Goal: Task Accomplishment & Management: Manage account settings

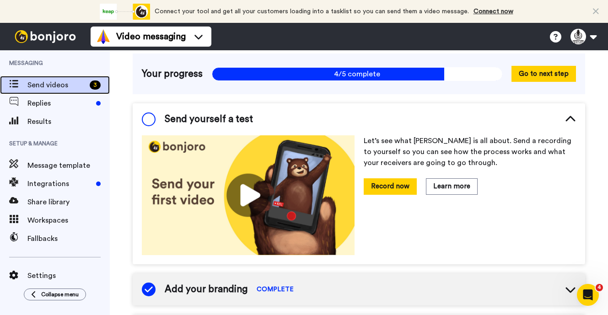
click at [71, 83] on span "Send videos" at bounding box center [56, 85] width 59 height 11
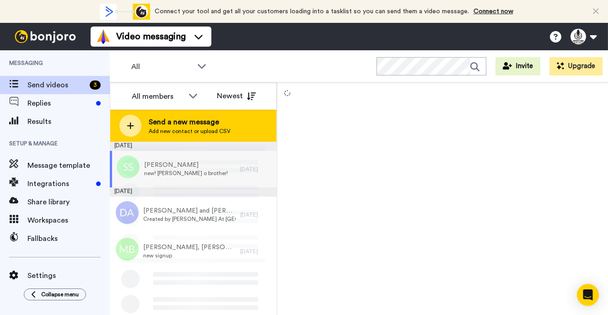
click at [174, 126] on span "Send a new message" at bounding box center [190, 122] width 82 height 11
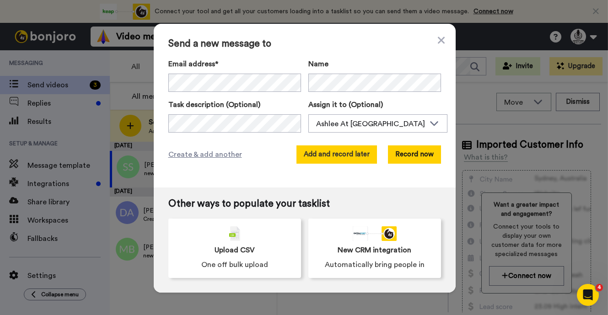
click at [341, 157] on button "Add and record later" at bounding box center [337, 155] width 81 height 18
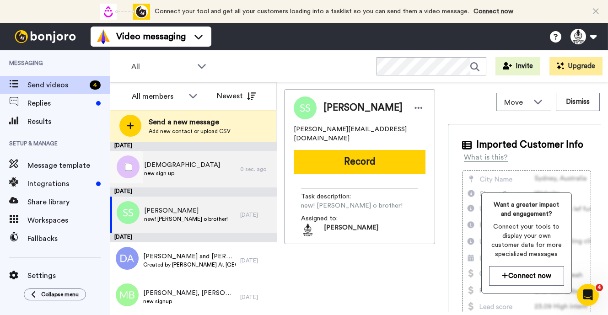
click at [230, 172] on div "Dogeom new sign up" at bounding box center [175, 169] width 130 height 37
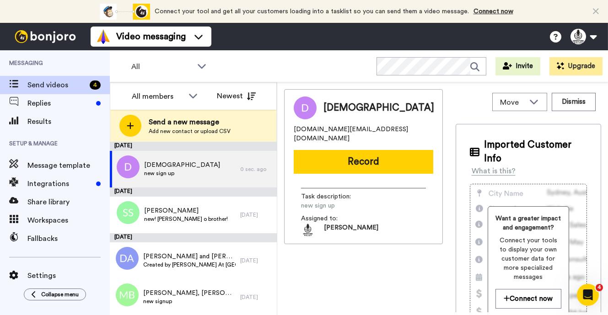
click at [446, 108] on icon at bounding box center [450, 107] width 8 height 9
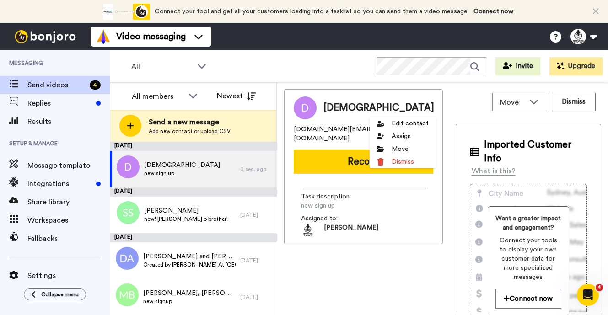
click at [446, 108] on icon at bounding box center [450, 107] width 8 height 9
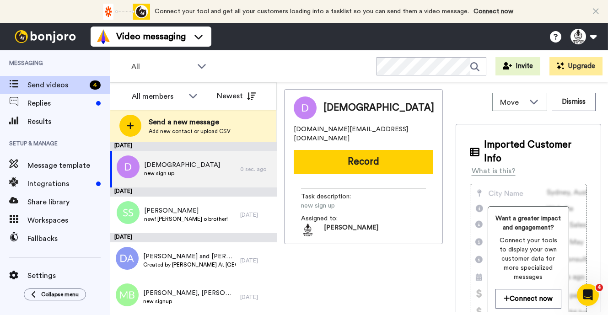
click at [446, 110] on icon at bounding box center [450, 107] width 8 height 9
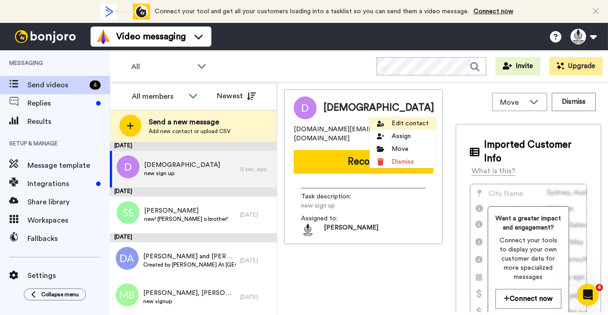
click at [385, 123] on li "Edit contact" at bounding box center [403, 123] width 66 height 13
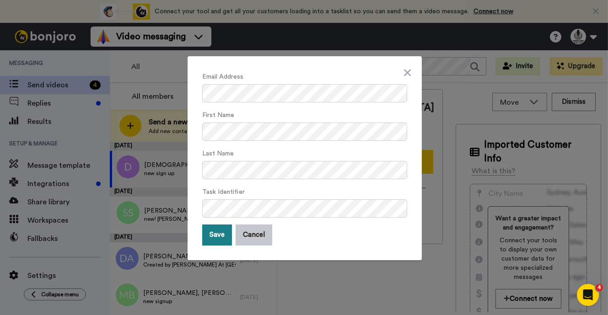
click at [213, 239] on button "Save" at bounding box center [217, 235] width 30 height 21
